Goal: Information Seeking & Learning: Learn about a topic

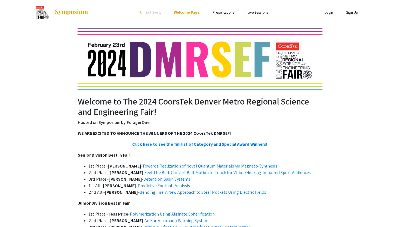
click at [217, 13] on link "Presentations" at bounding box center [224, 12] width 22 height 5
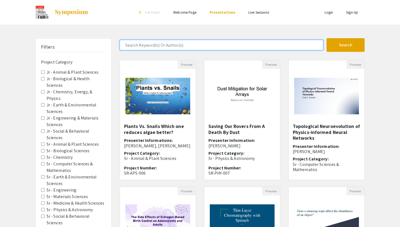
click at [165, 46] on input "Search Keyword(s) Or Author(s)" at bounding box center [222, 45] width 204 height 10
type input "[PERSON_NAME]"
click at [327, 38] on button "Search" at bounding box center [346, 45] width 38 height 14
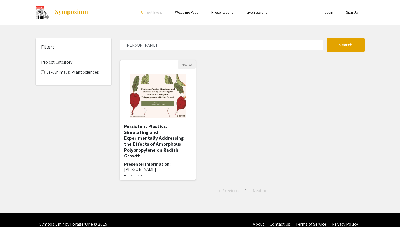
click at [162, 124] on h5 "Persistent Plastics: Simulating and Experimentally Addressing the Effects of Am…" at bounding box center [158, 140] width 68 height 35
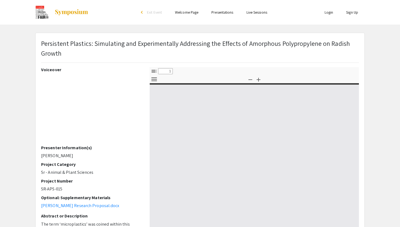
select select "custom"
type input "0"
select select "custom"
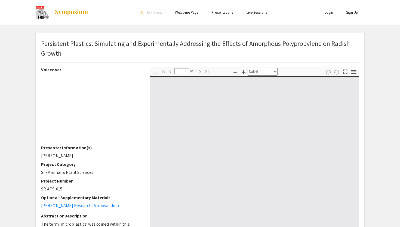
type input "1"
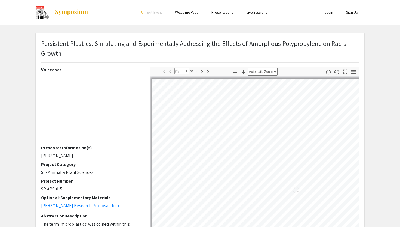
select select "auto"
